Goal: Task Accomplishment & Management: Complete application form

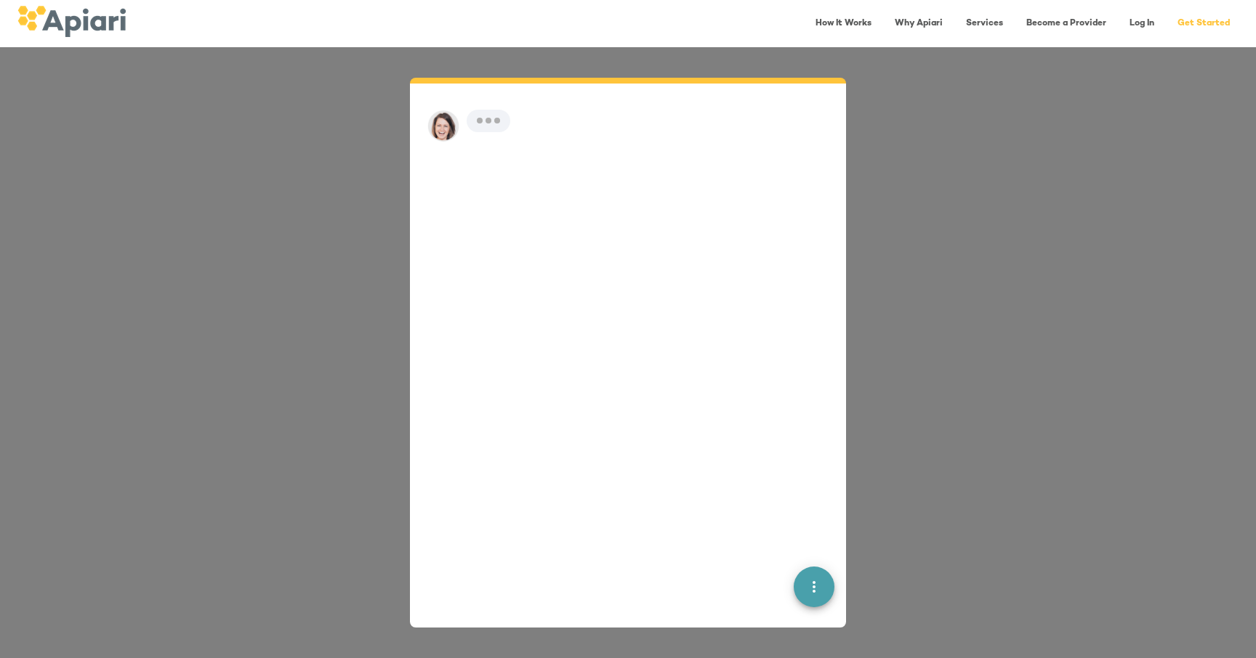
scroll to position [20, 0]
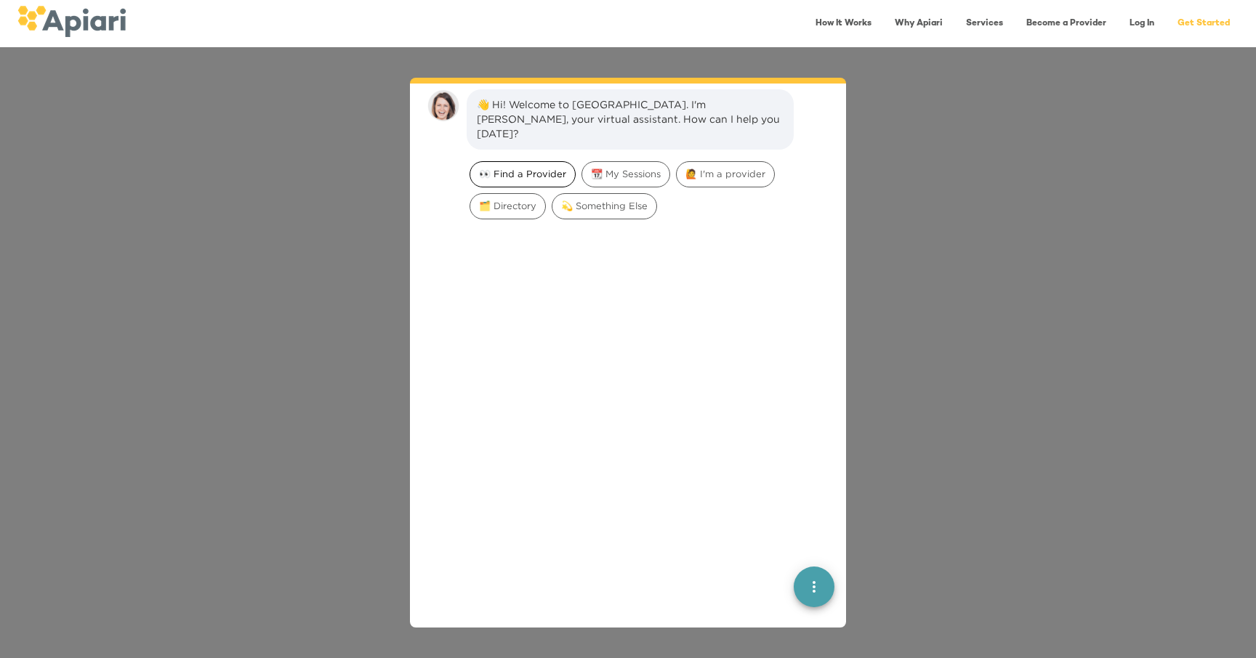
click at [525, 167] on span "👀 Find a Provider" at bounding box center [522, 174] width 105 height 14
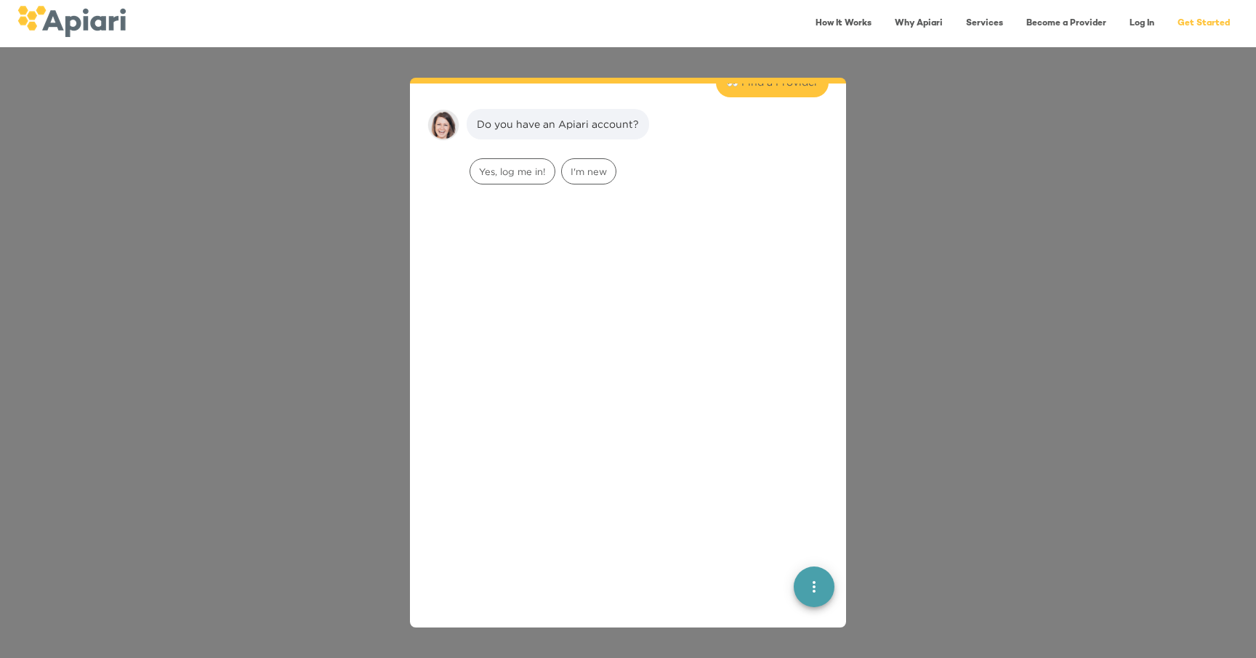
scroll to position [120, 0]
click at [600, 160] on span "I'm new" at bounding box center [589, 167] width 54 height 14
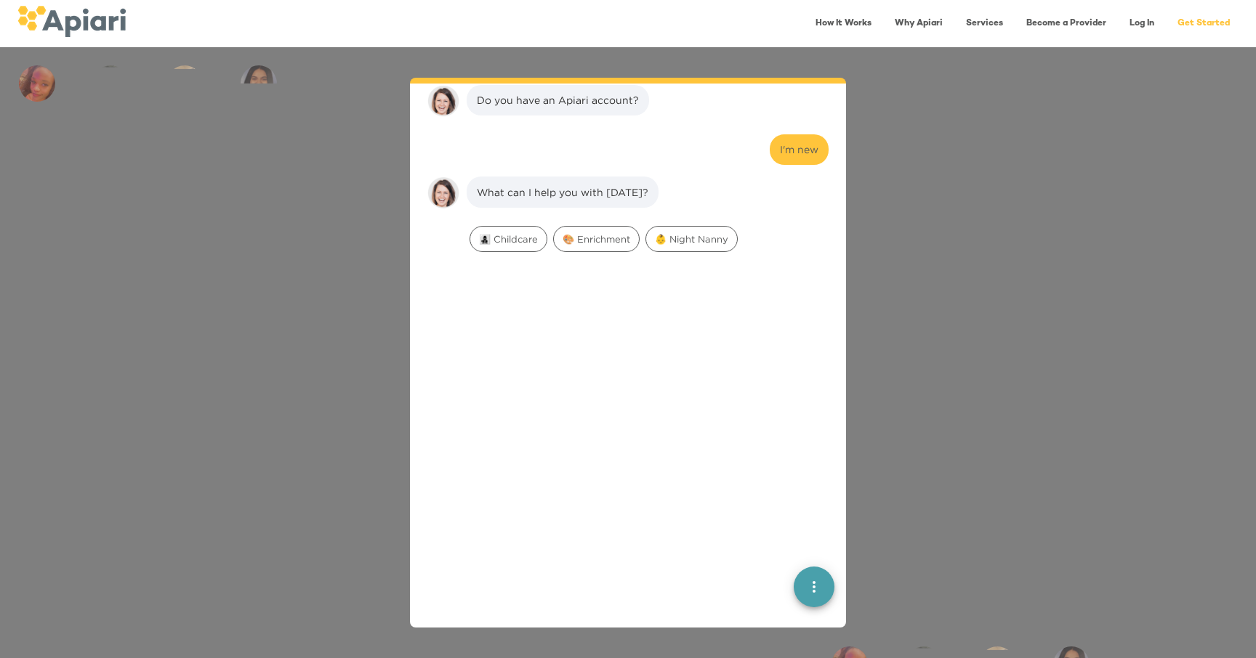
scroll to position [211, 0]
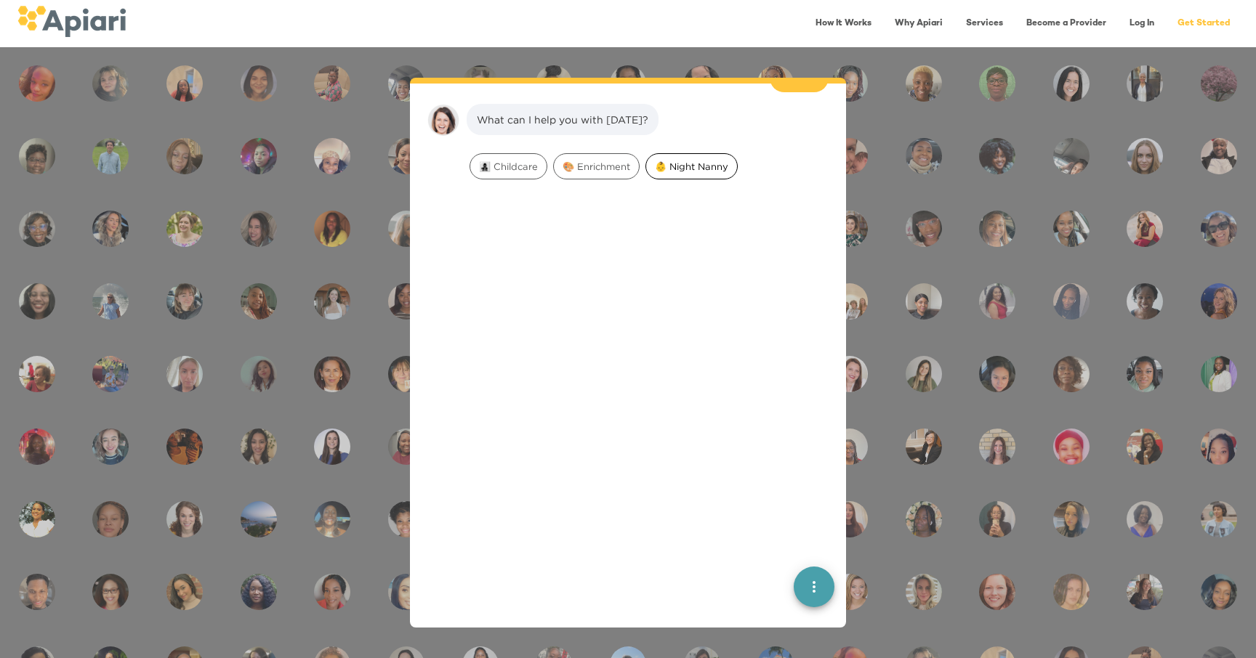
click at [658, 160] on span "👶 Night Nanny" at bounding box center [691, 167] width 91 height 14
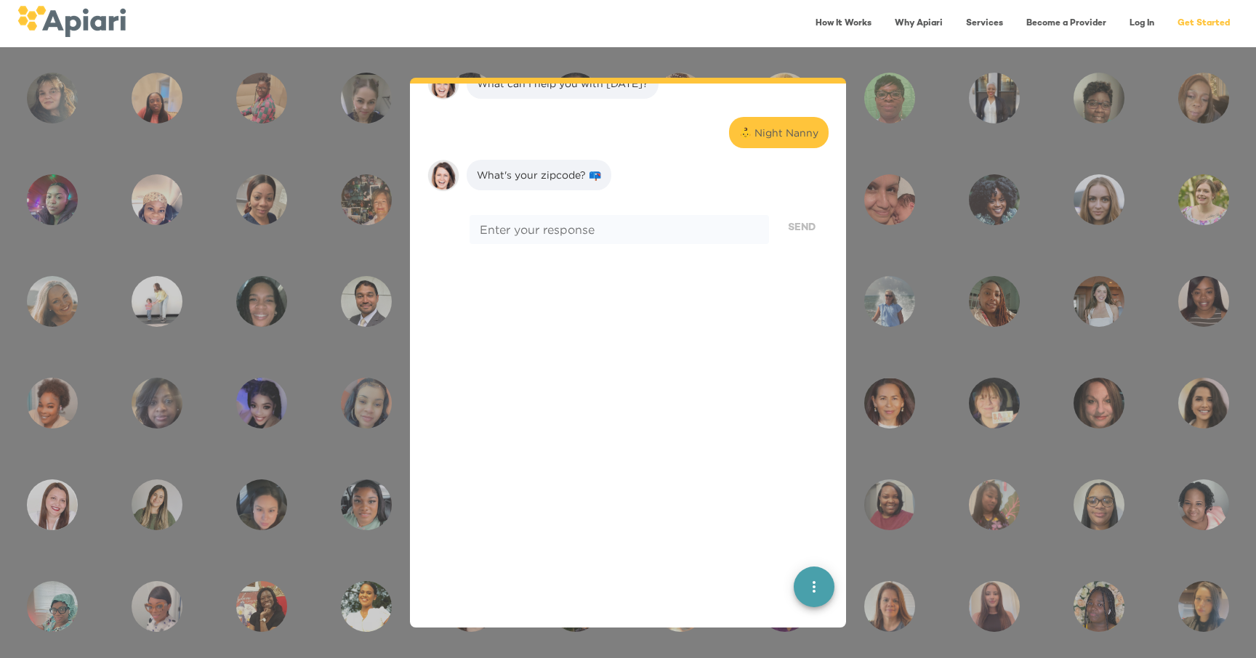
scroll to position [303, 0]
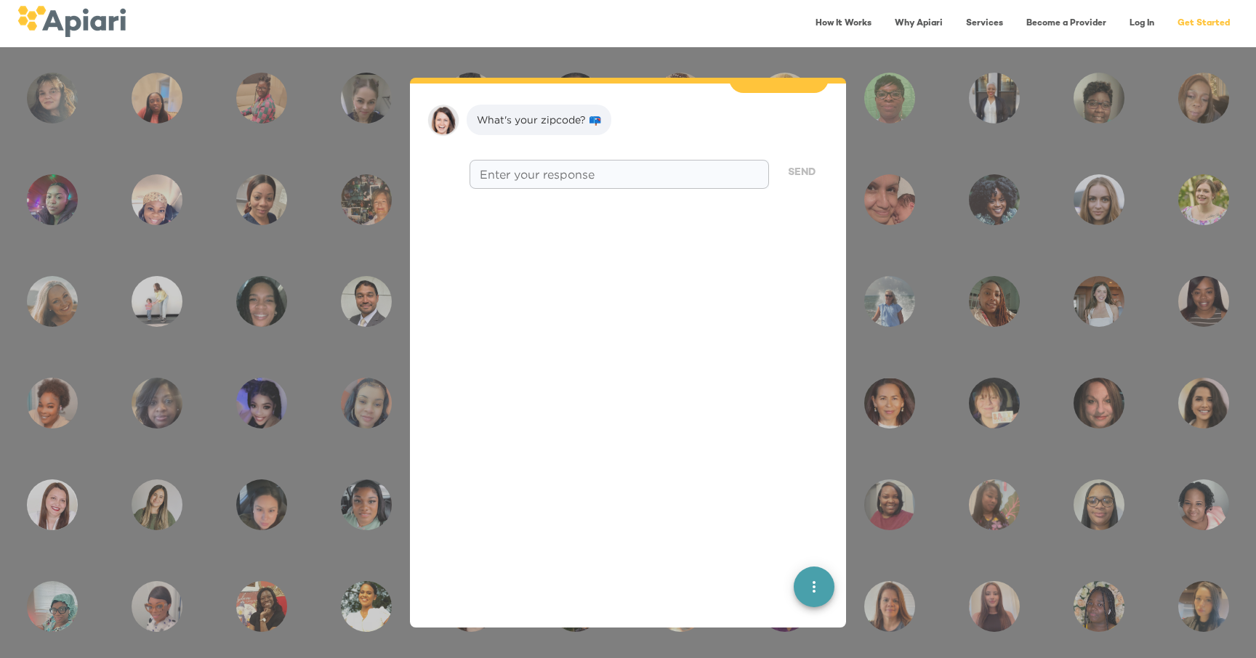
click at [582, 167] on textarea at bounding box center [619, 174] width 279 height 14
type textarea "*****"
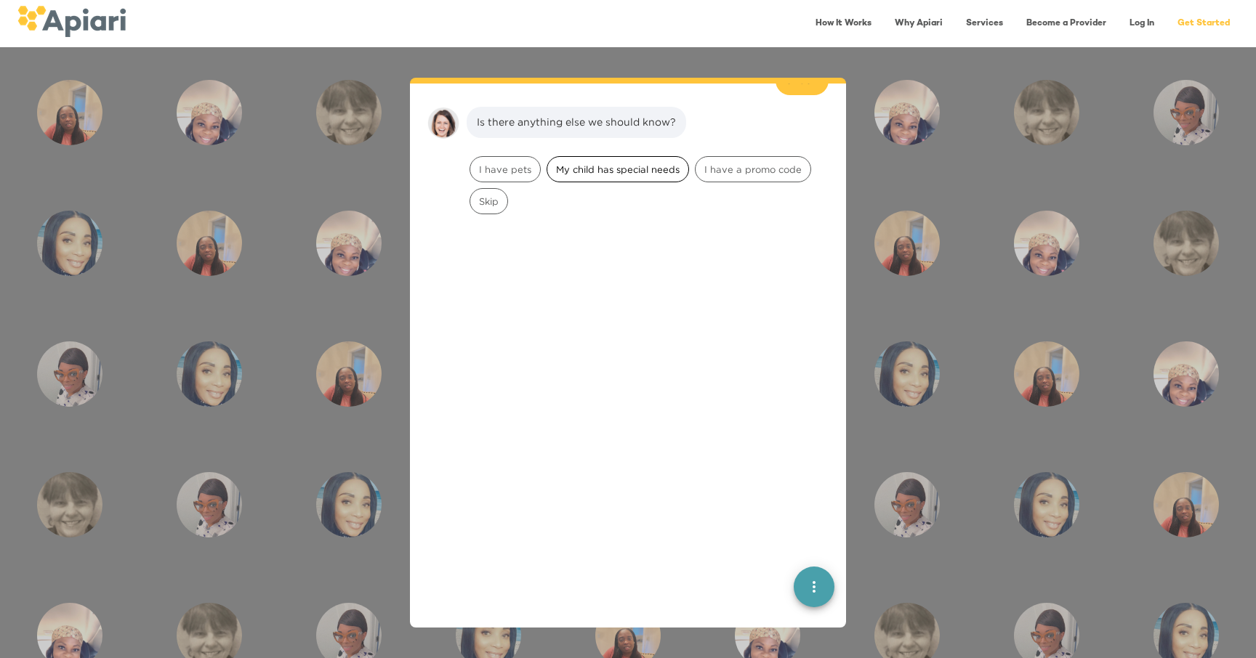
scroll to position [395, 0]
click at [496, 160] on span "I have pets" at bounding box center [505, 167] width 70 height 14
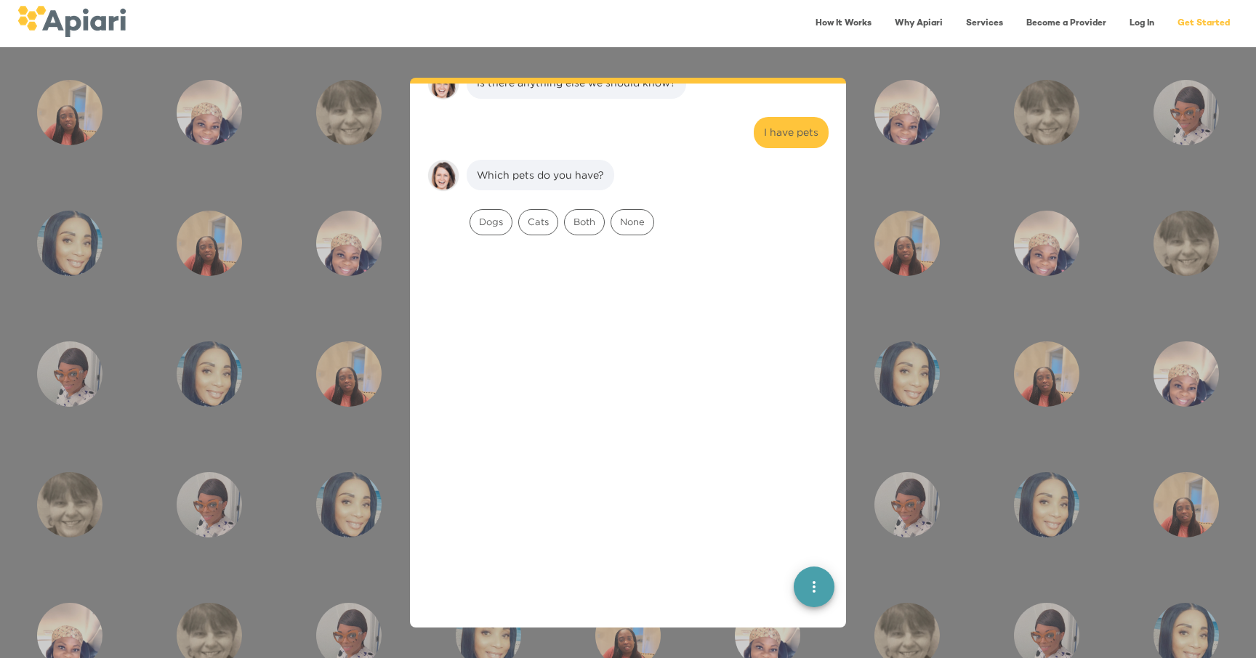
scroll to position [487, 0]
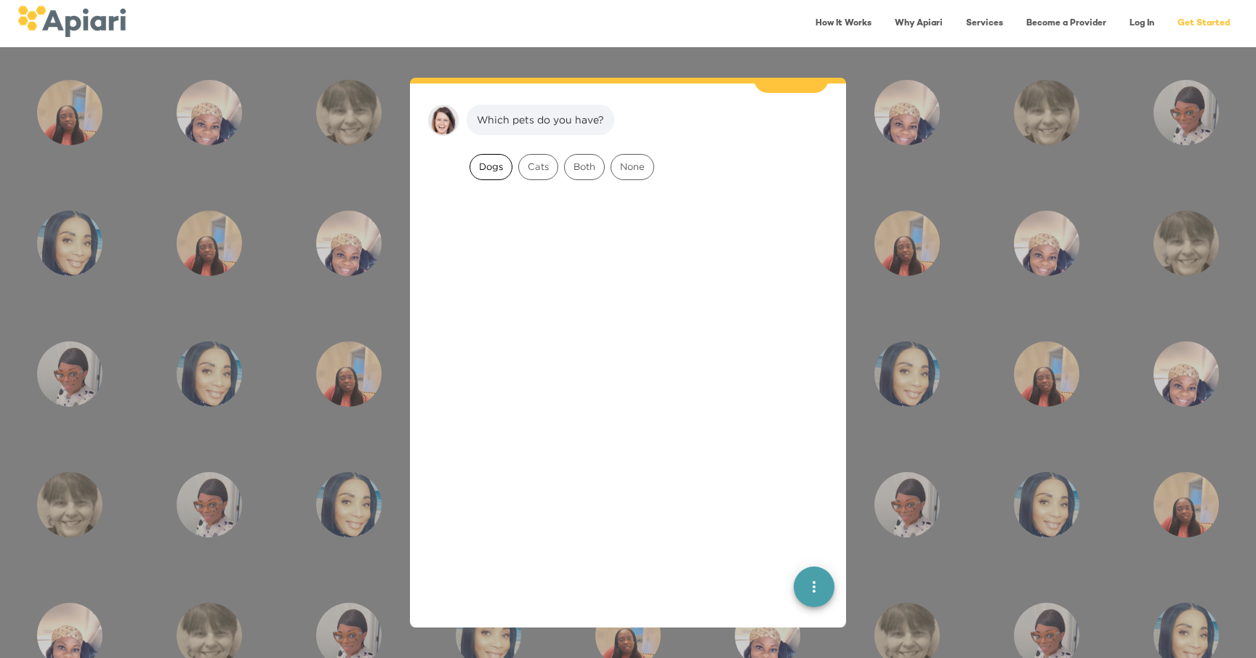
click at [495, 160] on span "Dogs" at bounding box center [490, 167] width 41 height 14
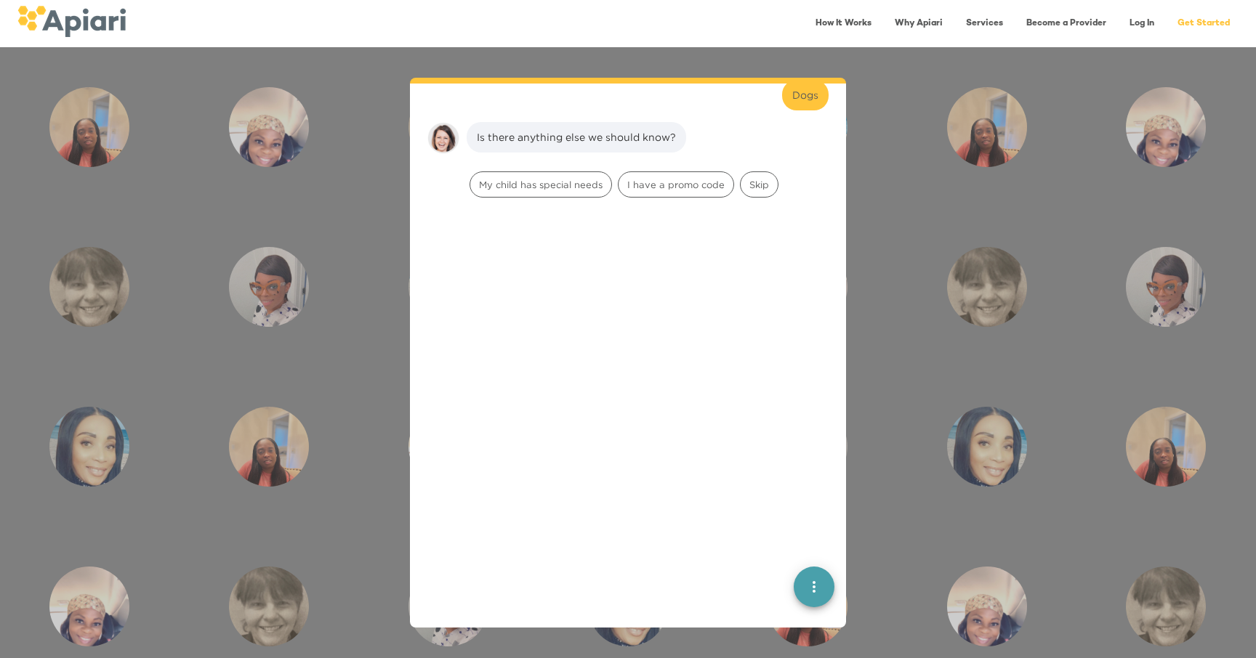
scroll to position [579, 0]
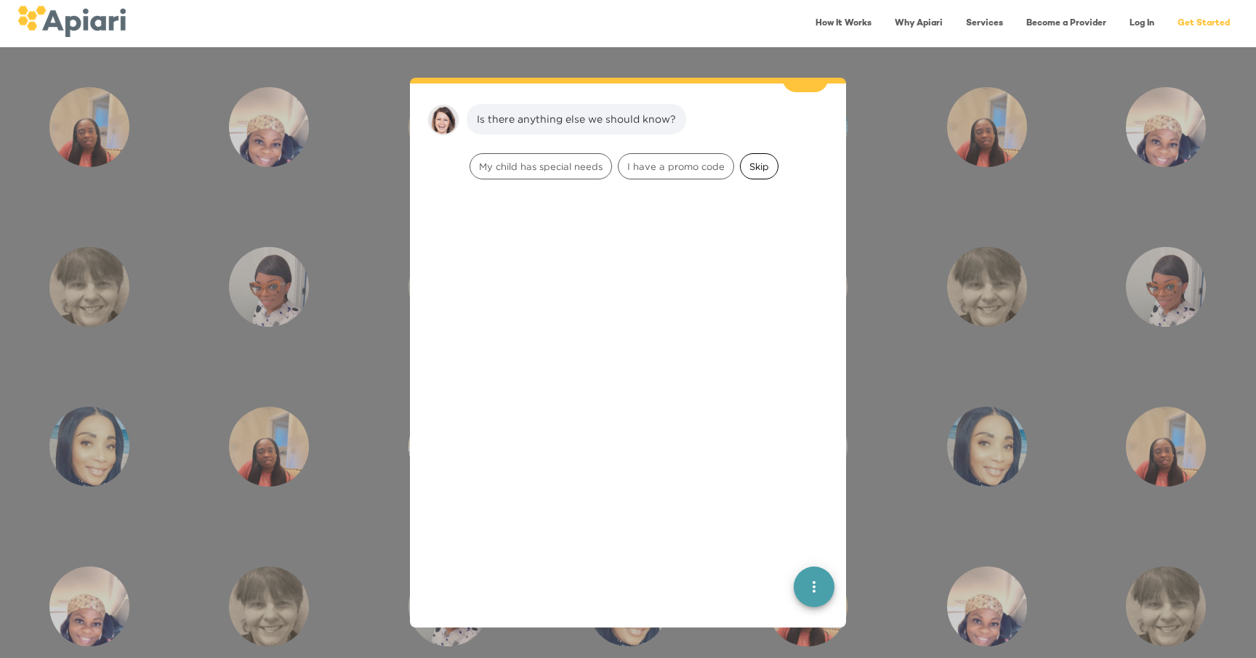
click at [759, 160] on span "Skip" at bounding box center [759, 167] width 37 height 14
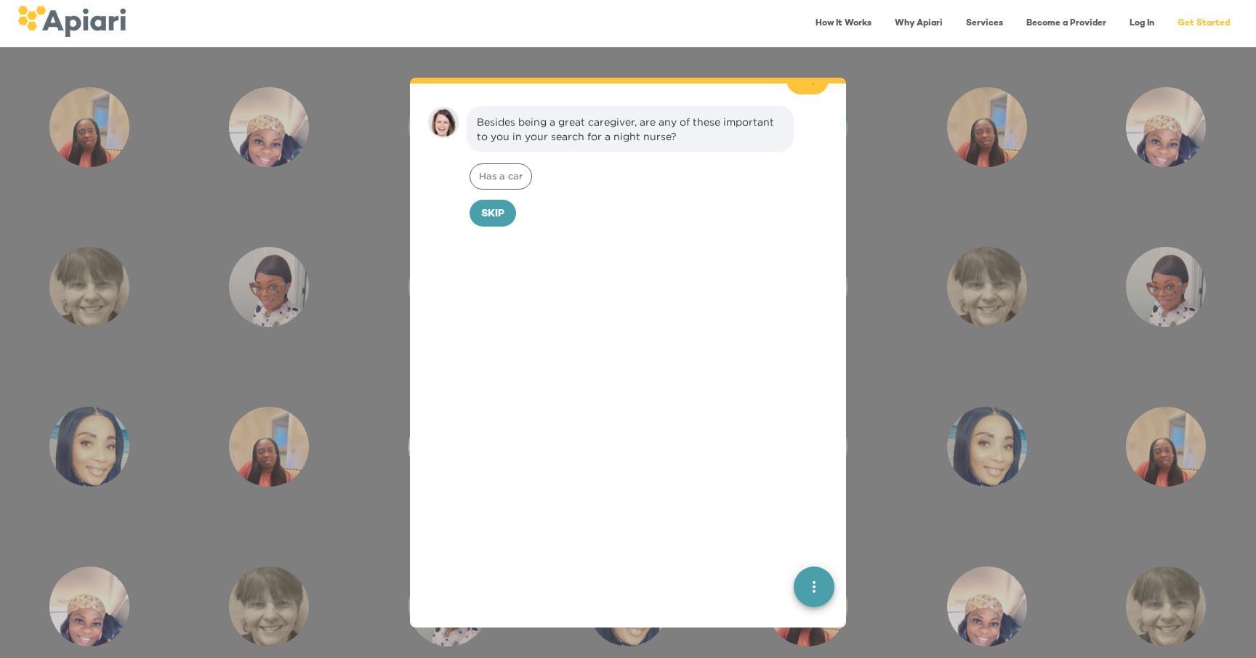
scroll to position [671, 0]
click at [486, 203] on span "Skip" at bounding box center [492, 212] width 23 height 18
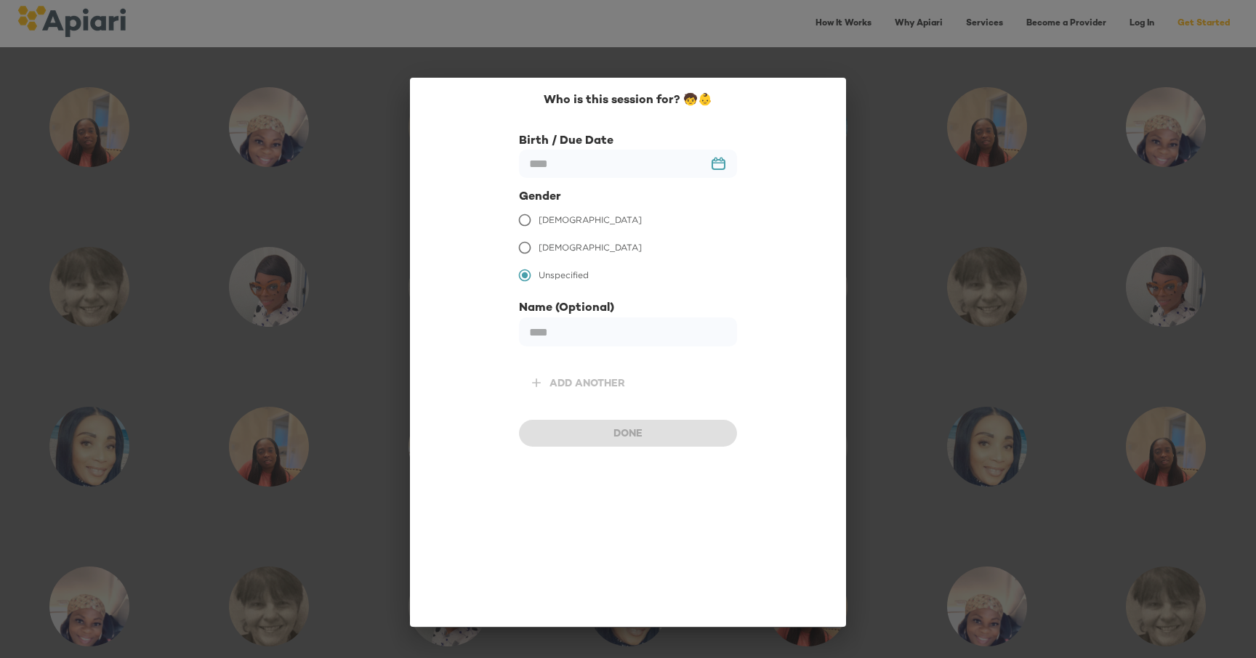
scroll to position [770, 0]
click at [562, 222] on span "[DEMOGRAPHIC_DATA]" at bounding box center [590, 220] width 103 height 13
click at [563, 166] on input "text" at bounding box center [628, 164] width 218 height 28
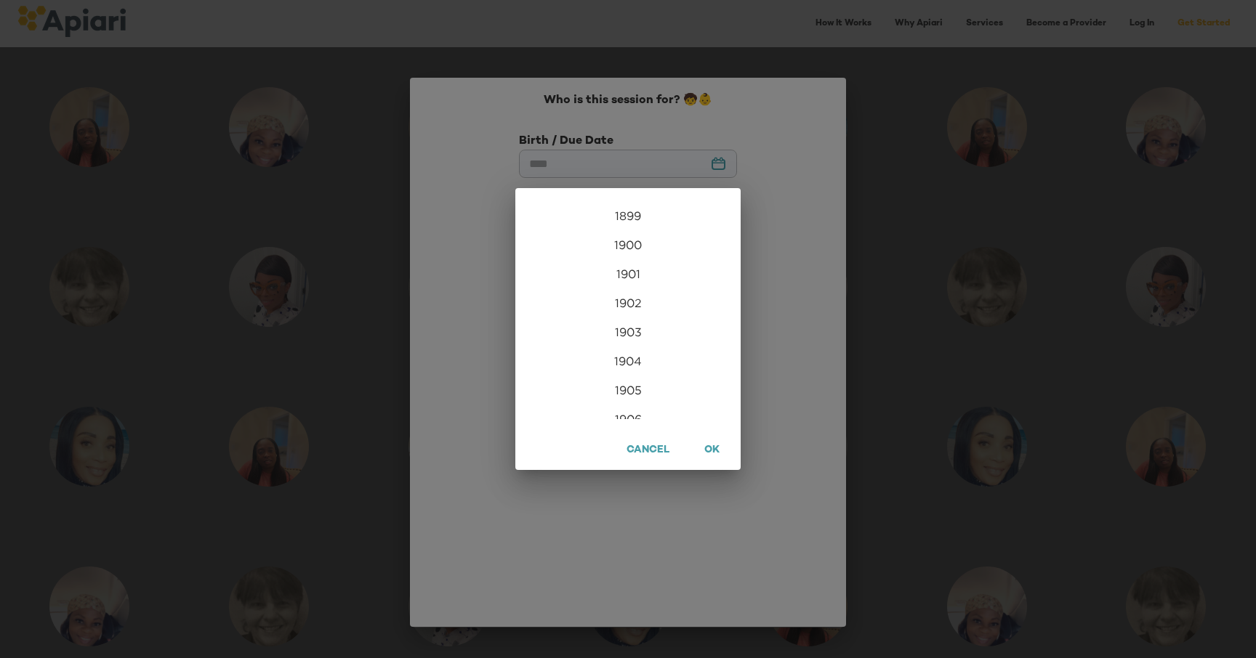
scroll to position [3517, 0]
click at [641, 331] on div "2024" at bounding box center [627, 332] width 225 height 29
click at [633, 392] on div "Nov" at bounding box center [627, 392] width 75 height 55
type input "**********"
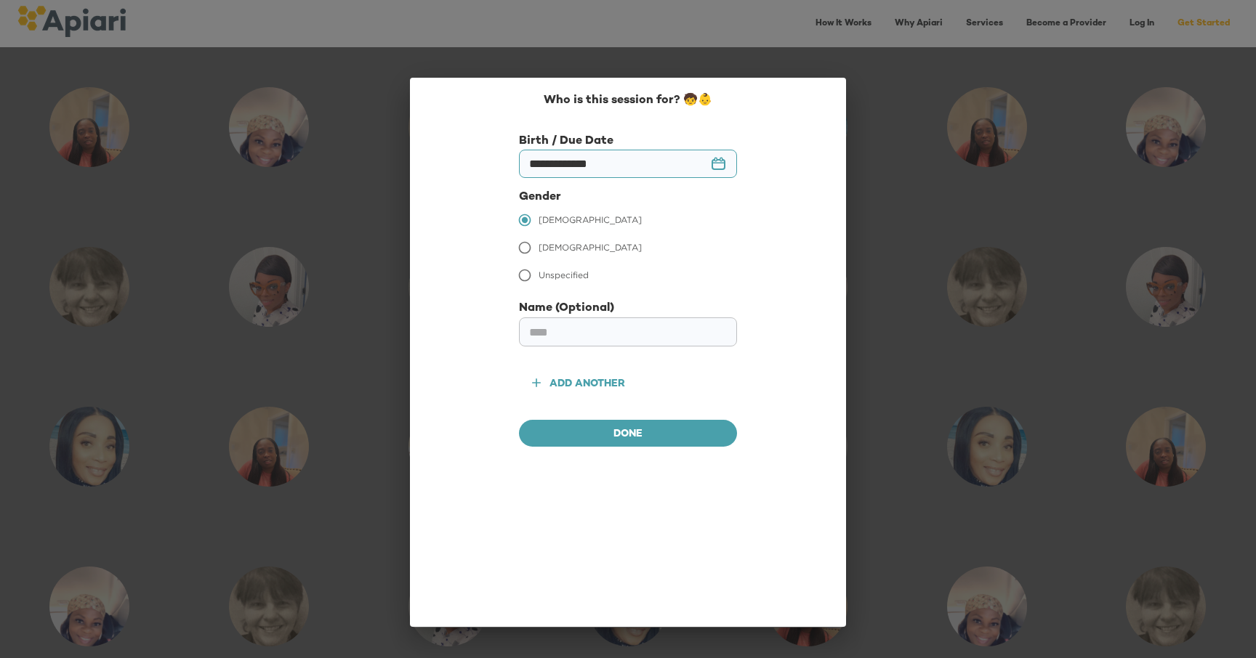
click at [570, 333] on input "text" at bounding box center [628, 332] width 218 height 29
type input "******"
